Goal: Task Accomplishment & Management: Use online tool/utility

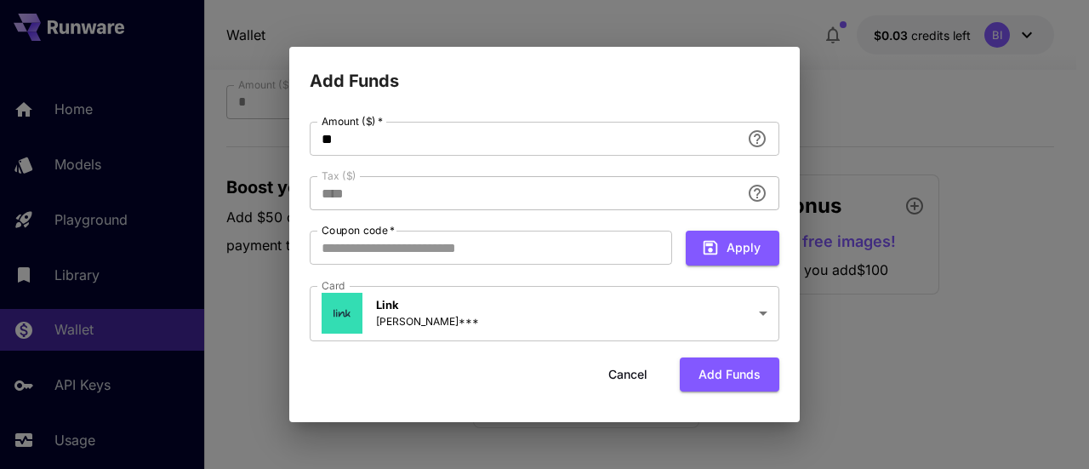
scroll to position [127, 0]
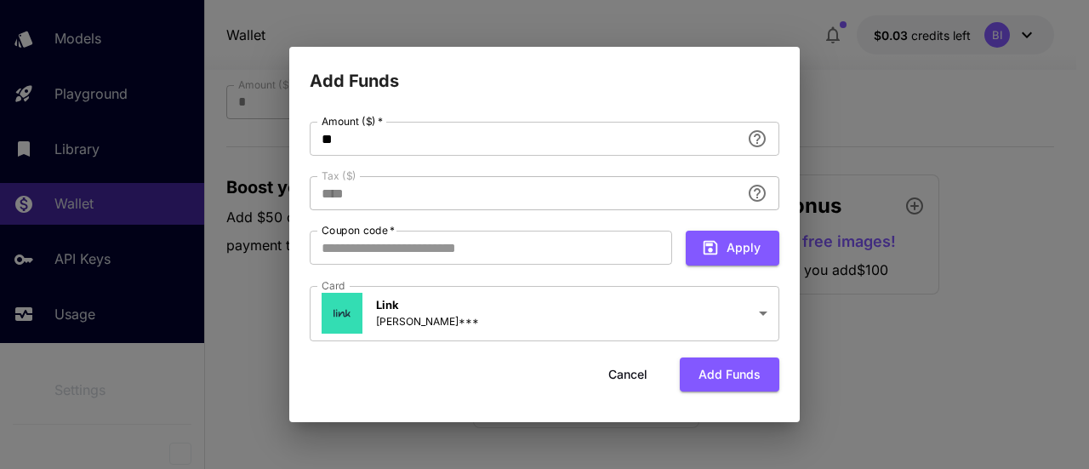
click at [930, 197] on div "**********" at bounding box center [544, 234] width 1089 height 469
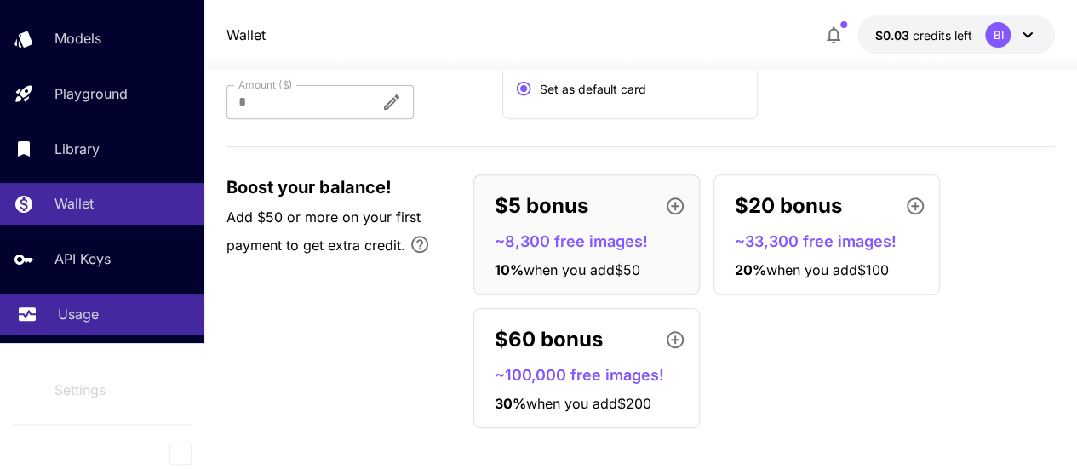
click at [119, 295] on link "Usage" at bounding box center [102, 315] width 204 height 42
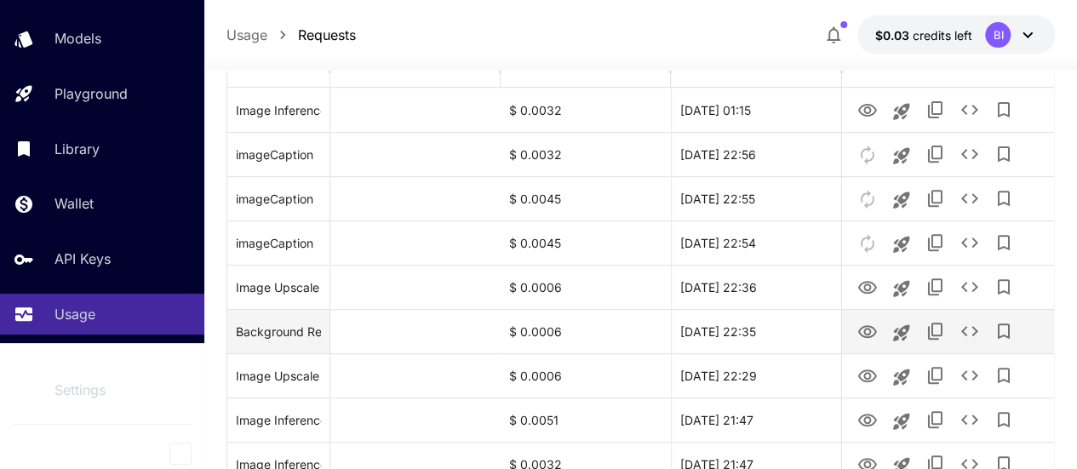
scroll to position [246, 0]
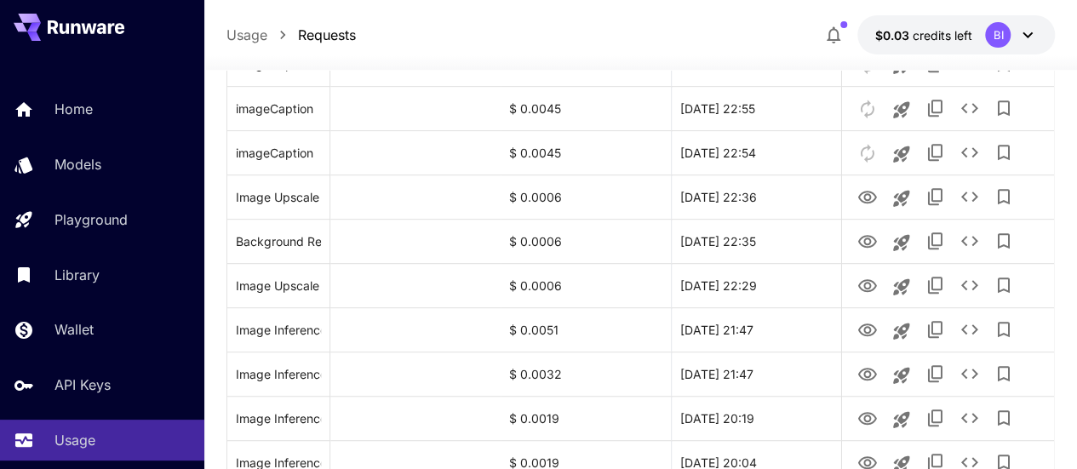
scroll to position [502, 0]
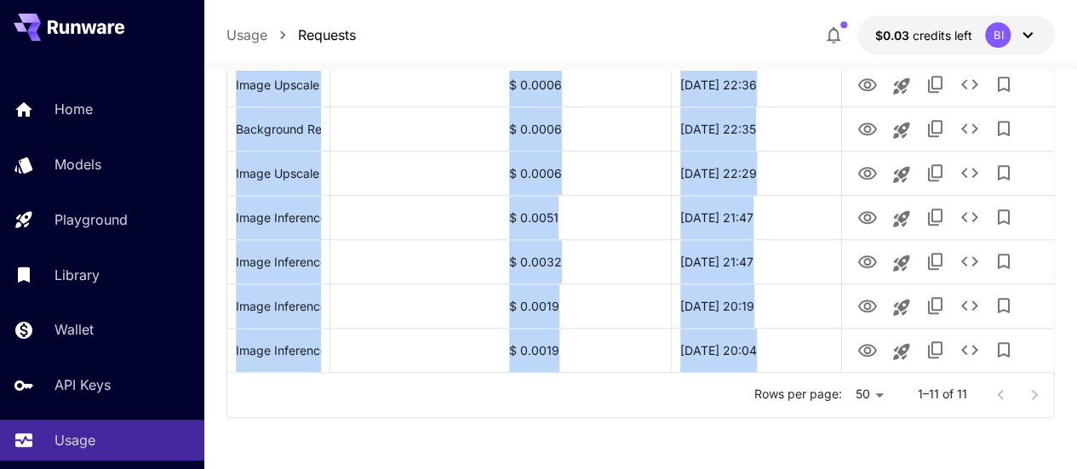
drag, startPoint x: 220, startPoint y: 171, endPoint x: 682, endPoint y: 397, distance: 514.3
click at [682, 397] on section "**********" at bounding box center [640, 44] width 872 height 849
copy div "Request Model Cost Date Actions Image Inference (a futuristic city with flying …"
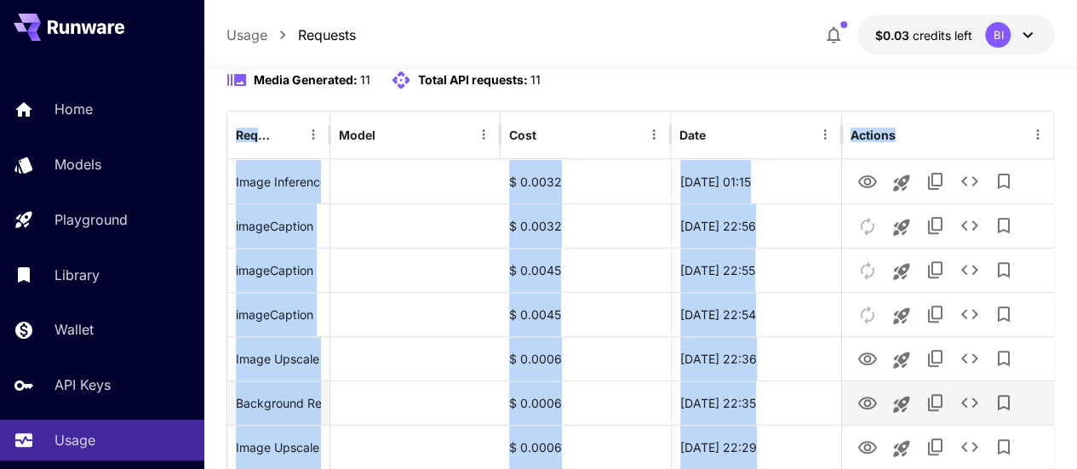
scroll to position [174, 0]
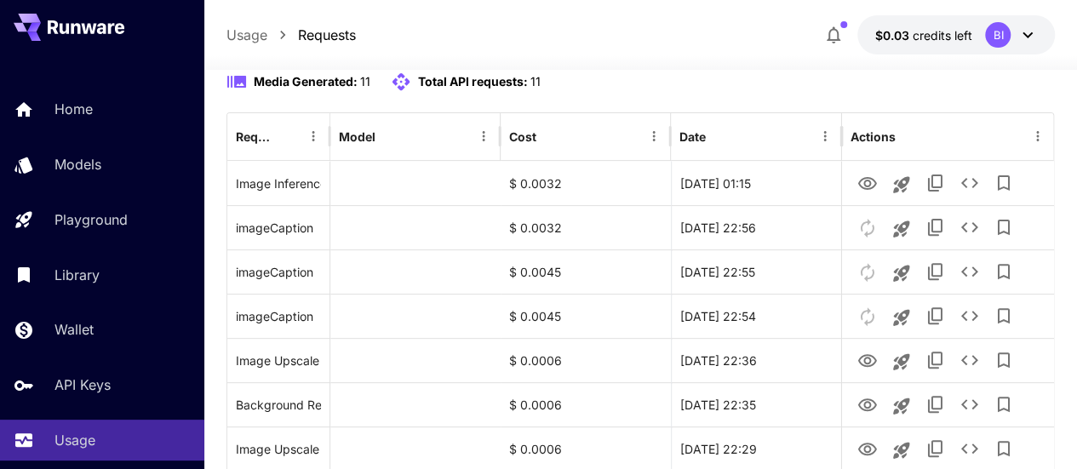
click at [599, 44] on div "**********" at bounding box center [640, 26] width 829 height 35
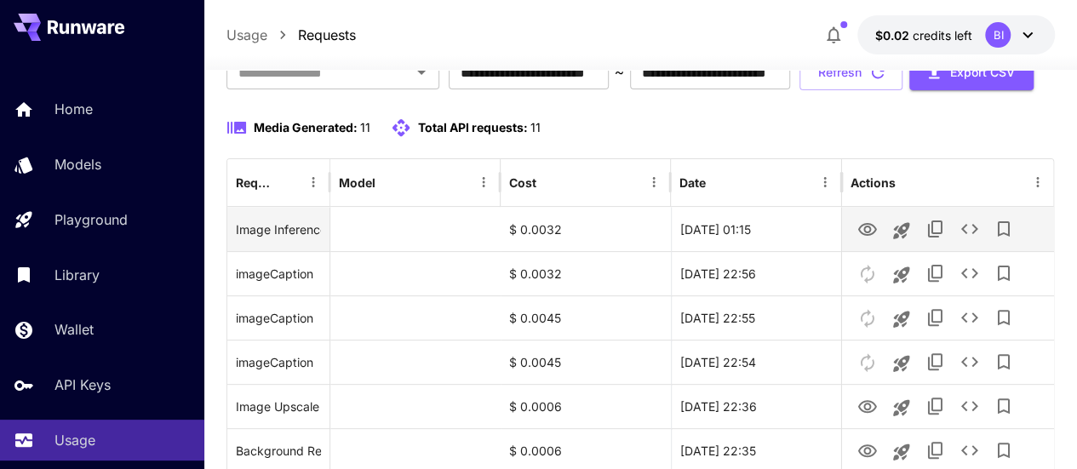
scroll to position [129, 0]
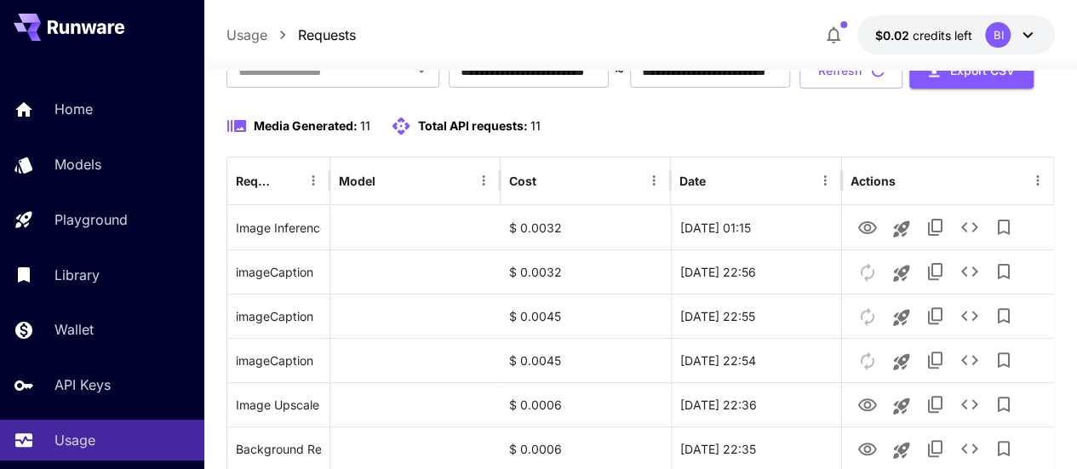
click at [704, 136] on div "Media Generated: 11 Total API requests: 11" at bounding box center [640, 126] width 829 height 20
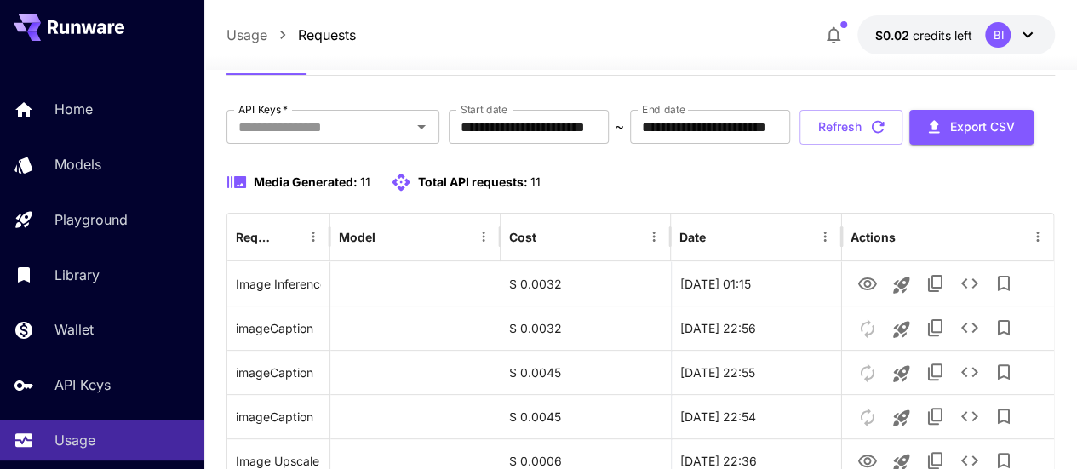
scroll to position [77, 0]
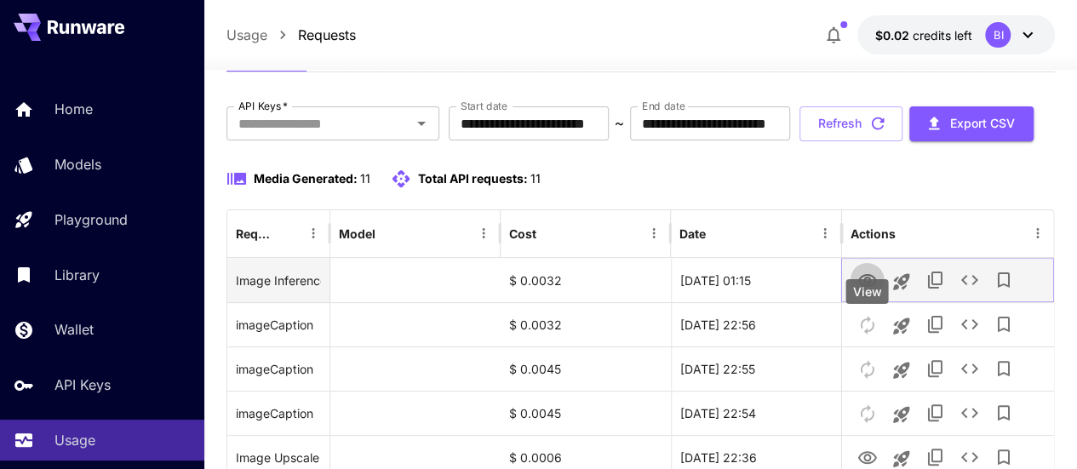
click at [856, 291] on icon "View" at bounding box center [866, 281] width 20 height 20
click at [977, 290] on icon "See details" at bounding box center [968, 280] width 20 height 20
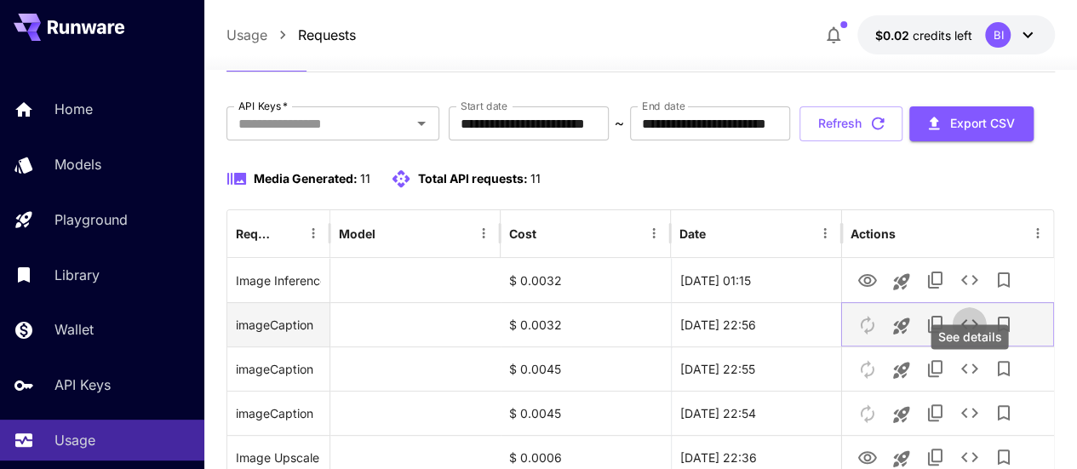
click at [975, 334] on icon "See details" at bounding box center [968, 324] width 20 height 20
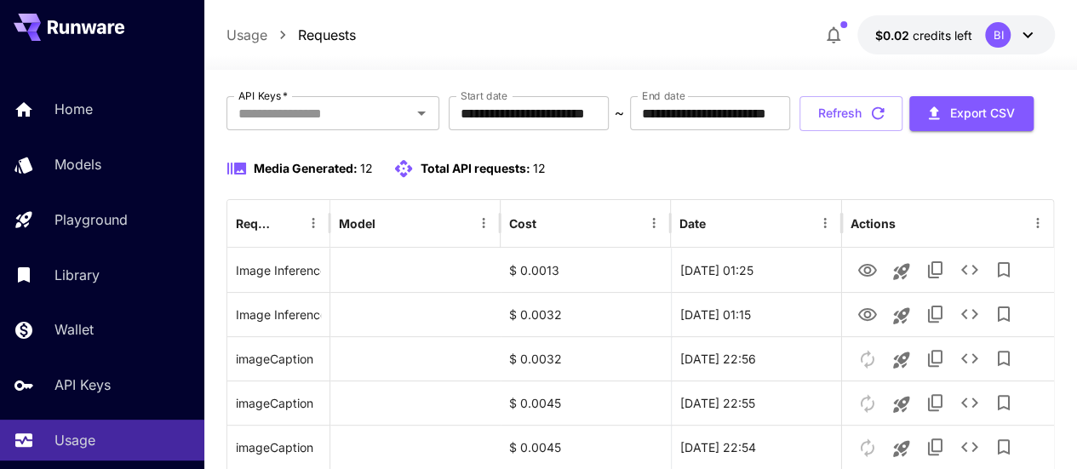
scroll to position [90, 0]
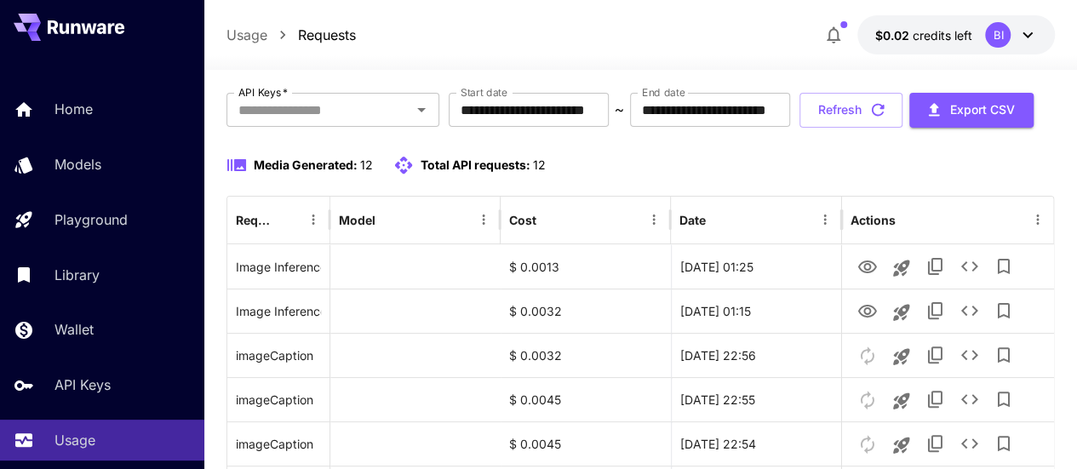
scroll to position [137, 0]
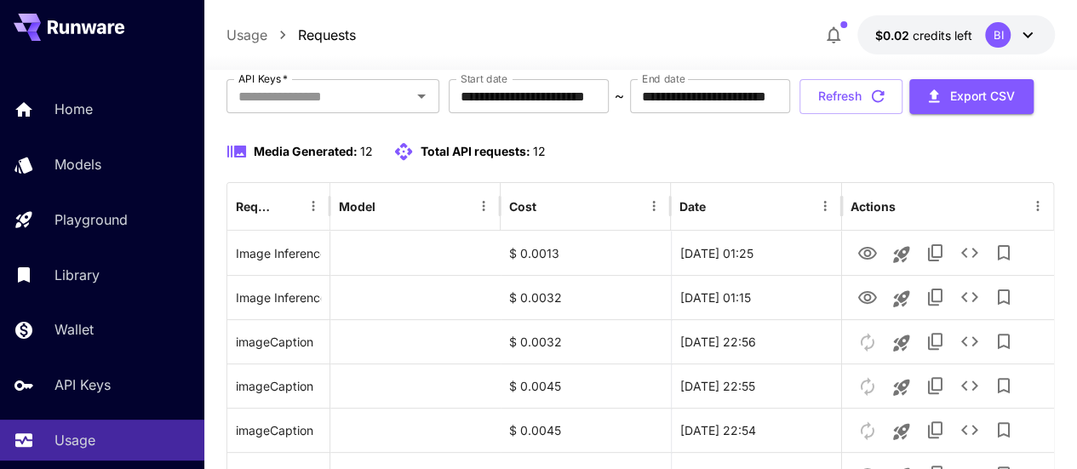
scroll to position [146, 0]
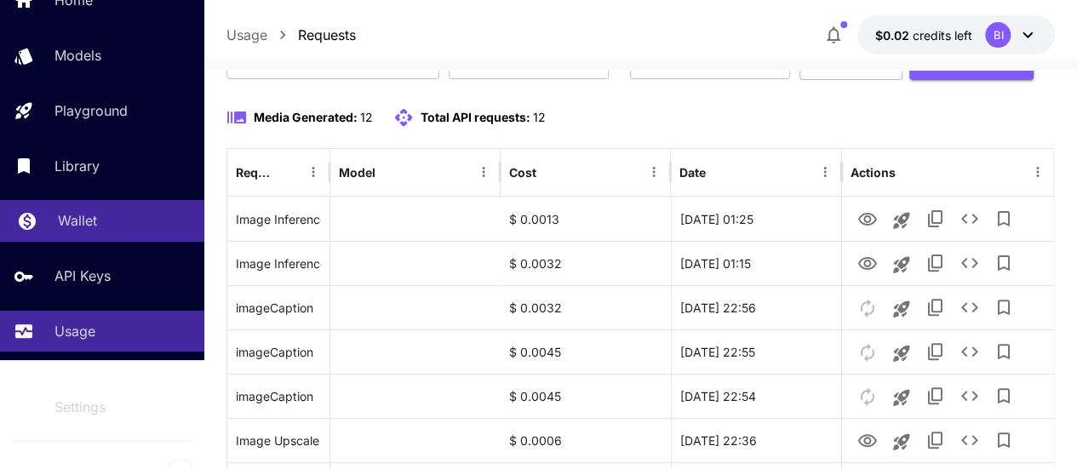
scroll to position [119, 0]
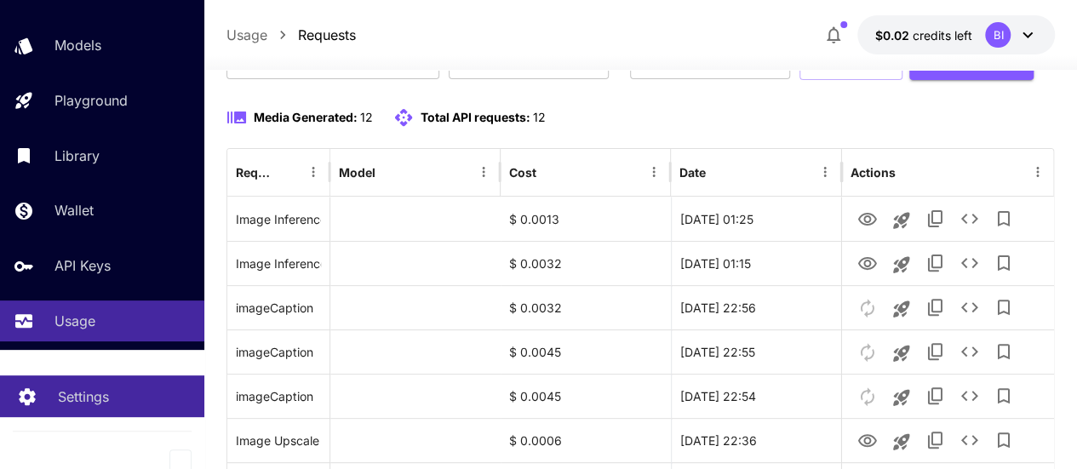
click at [92, 409] on link "Settings" at bounding box center [102, 396] width 204 height 42
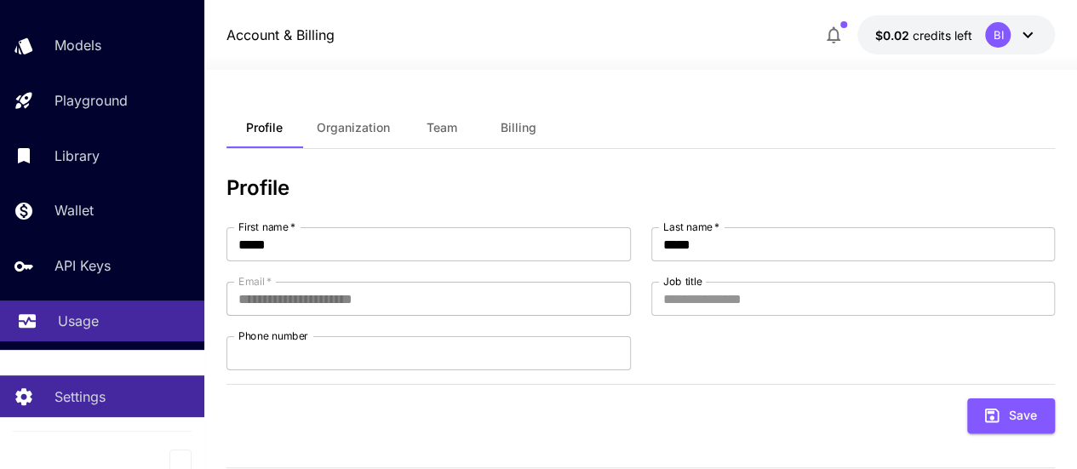
click at [109, 331] on div "Usage" at bounding box center [124, 321] width 133 height 20
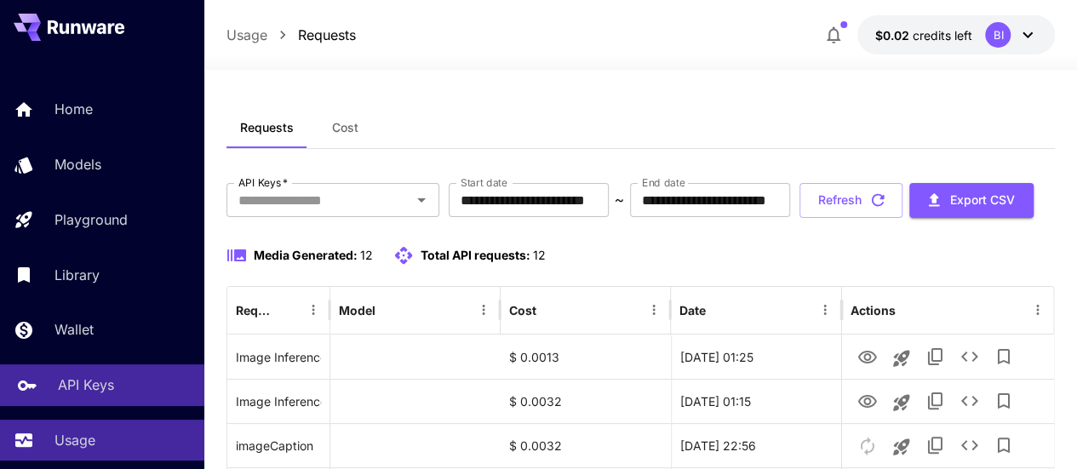
click at [126, 405] on link "API Keys" at bounding box center [102, 385] width 204 height 42
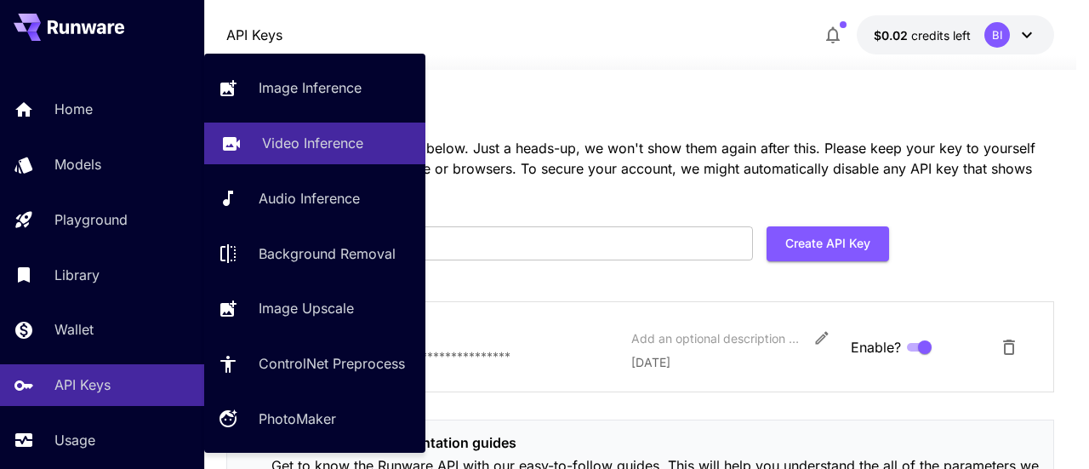
click at [323, 139] on p "Video Inference" at bounding box center [312, 143] width 101 height 20
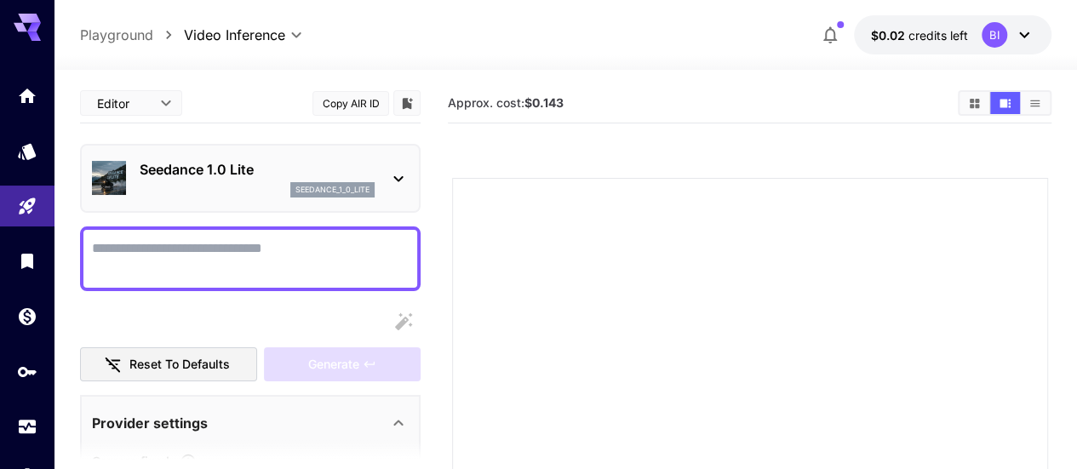
click at [309, 169] on p "Seedance 1.0 Lite" at bounding box center [257, 169] width 235 height 20
click at [38, 374] on icon "API Keys" at bounding box center [29, 366] width 20 height 20
